Goal: Transaction & Acquisition: Purchase product/service

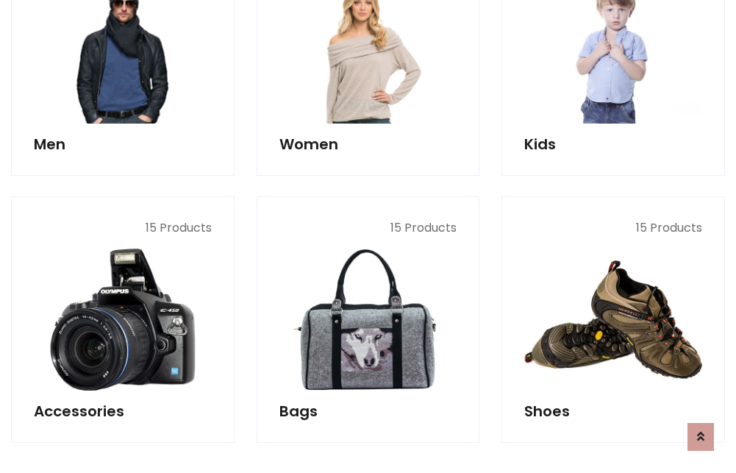
scroll to position [492, 0]
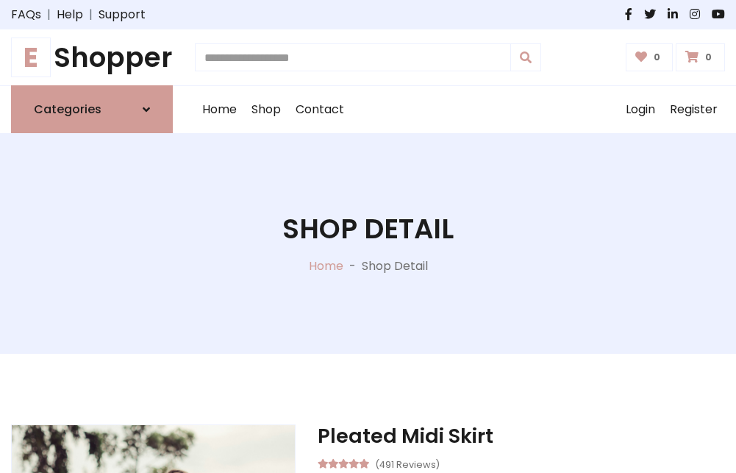
click at [92, 57] on h1 "E Shopper" at bounding box center [92, 57] width 162 height 32
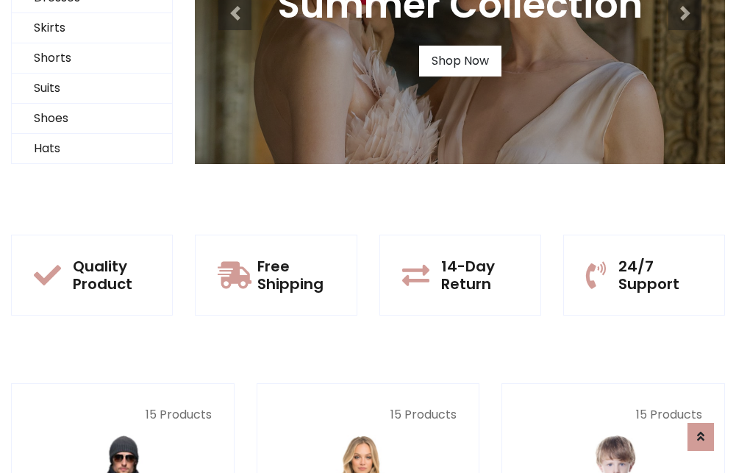
scroll to position [142, 0]
